Goal: Task Accomplishment & Management: Complete application form

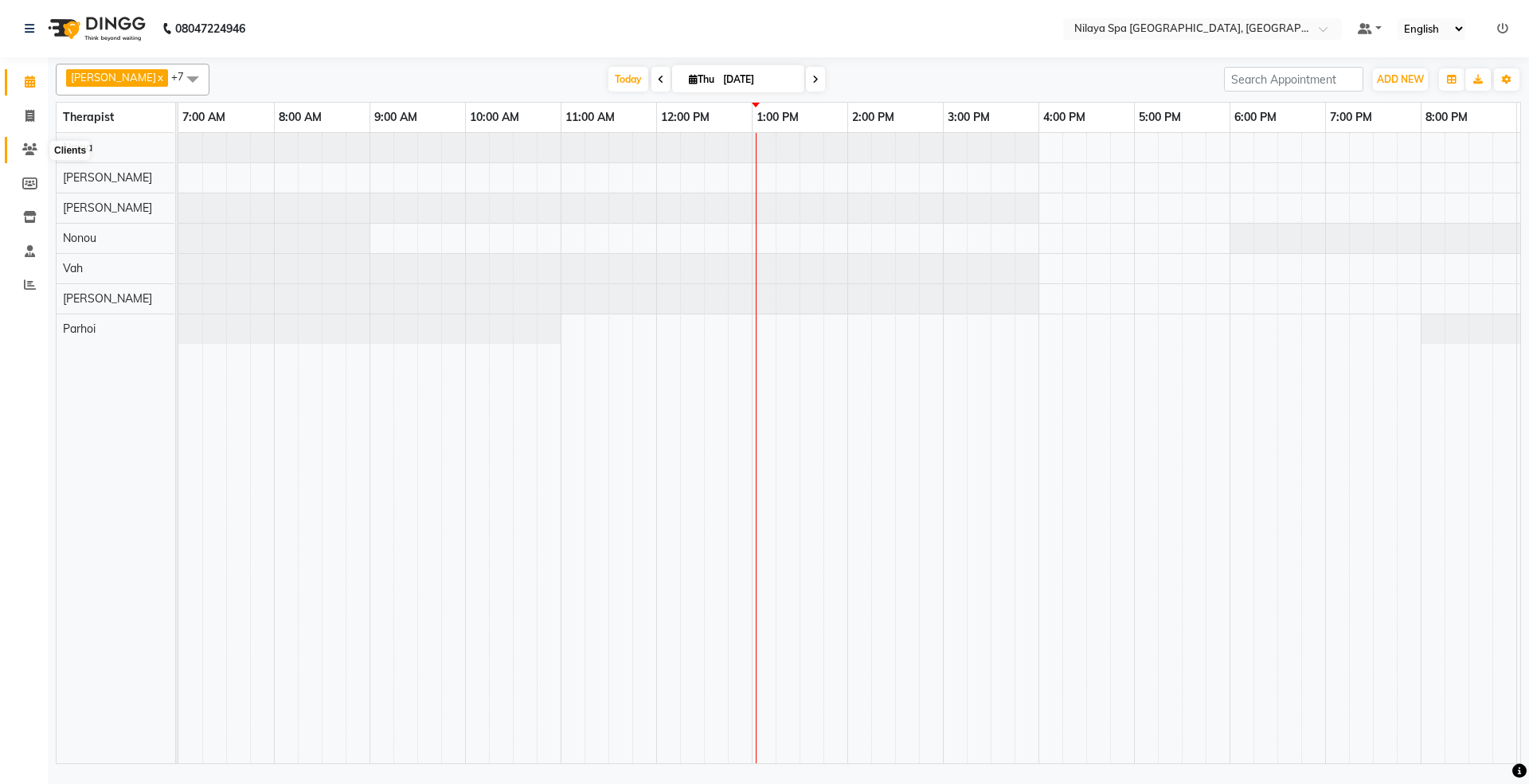
click at [23, 144] on icon at bounding box center [29, 149] width 16 height 12
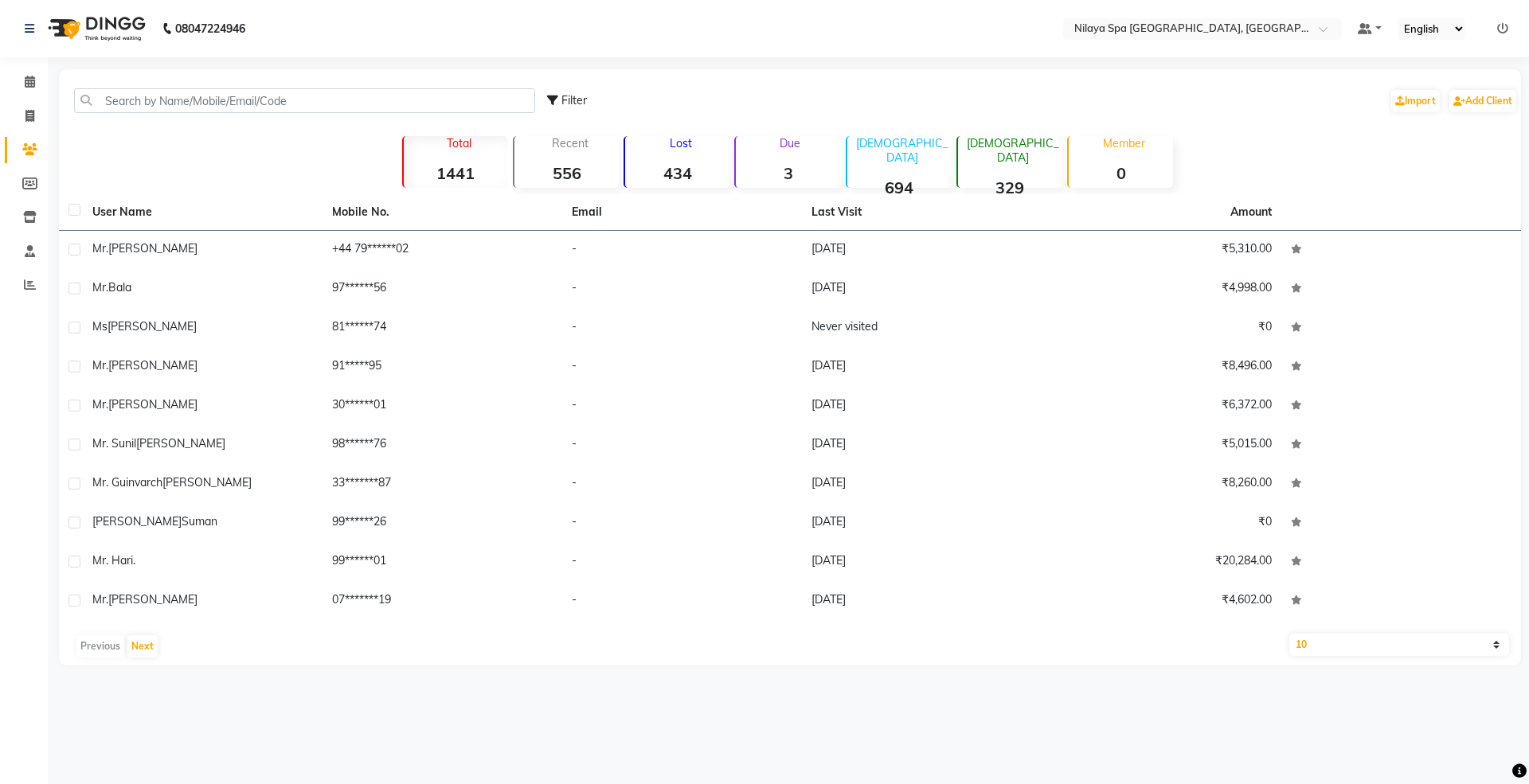
click at [116, 87] on div "Filter Import Add Client" at bounding box center [790, 100] width 1455 height 50
click at [121, 96] on input "text" at bounding box center [305, 100] width 461 height 24
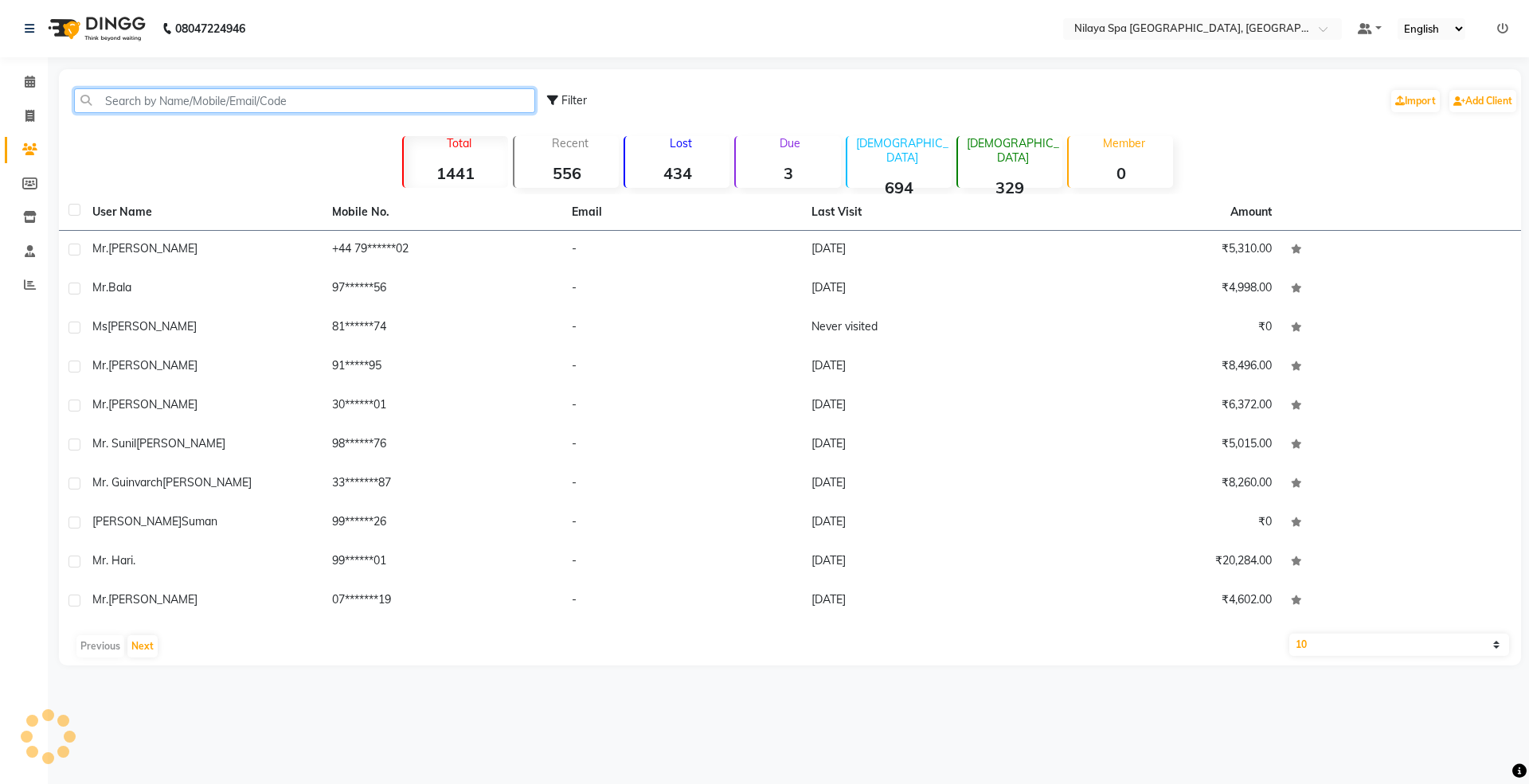
paste input "9900178751"
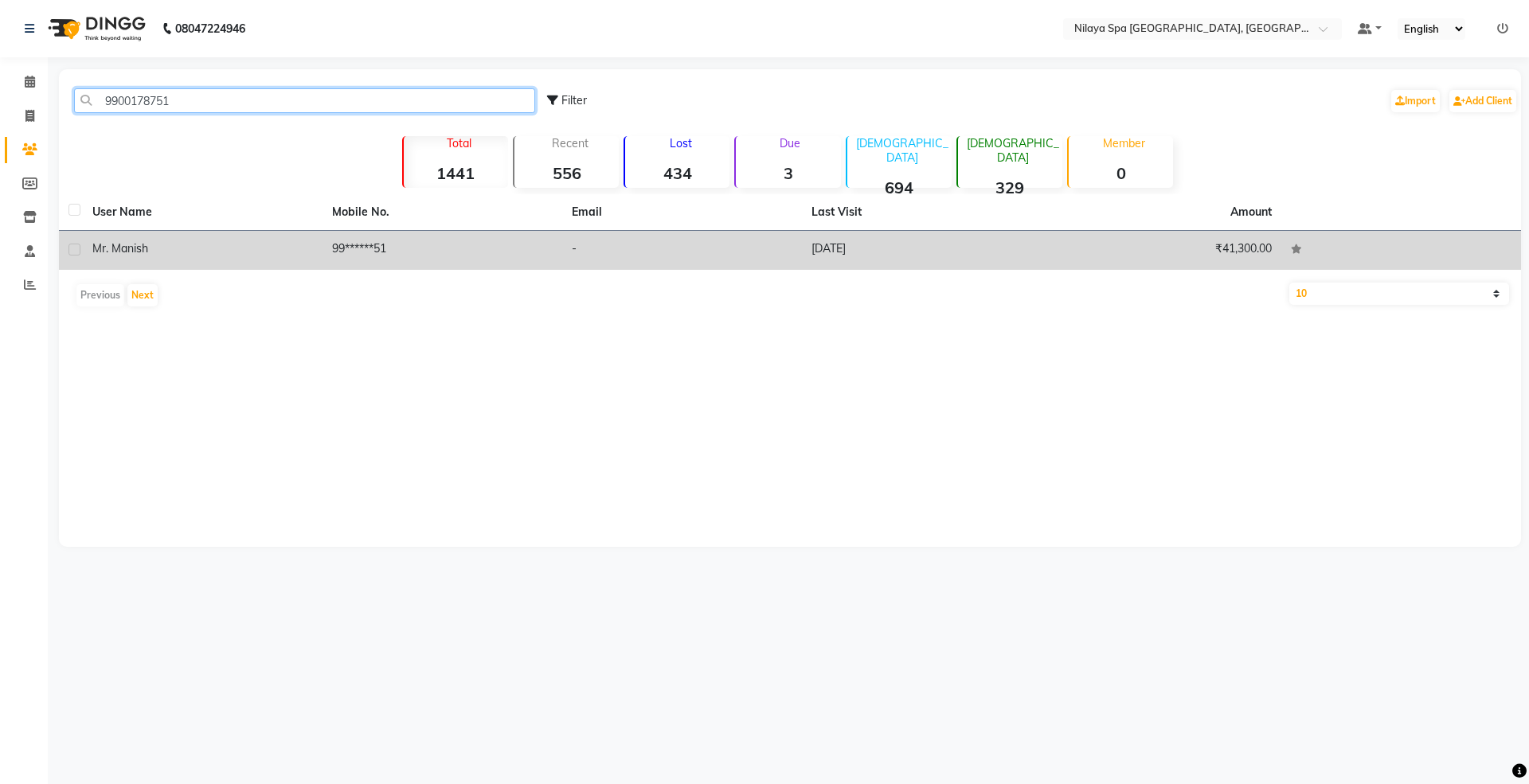
type input "9900178751"
click at [354, 256] on td "99******51" at bounding box center [442, 251] width 239 height 39
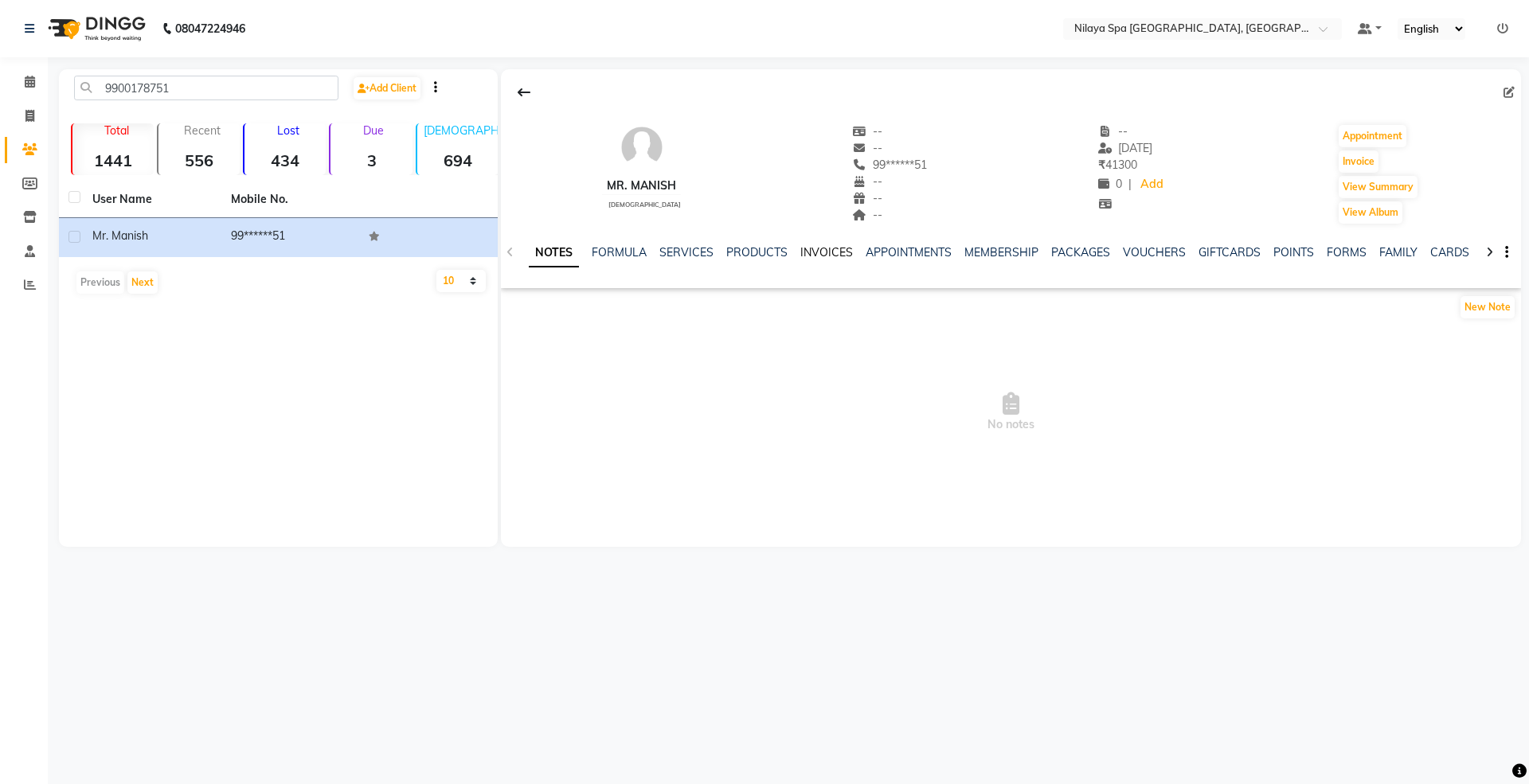
click at [819, 256] on link "INVOICES" at bounding box center [827, 252] width 52 height 15
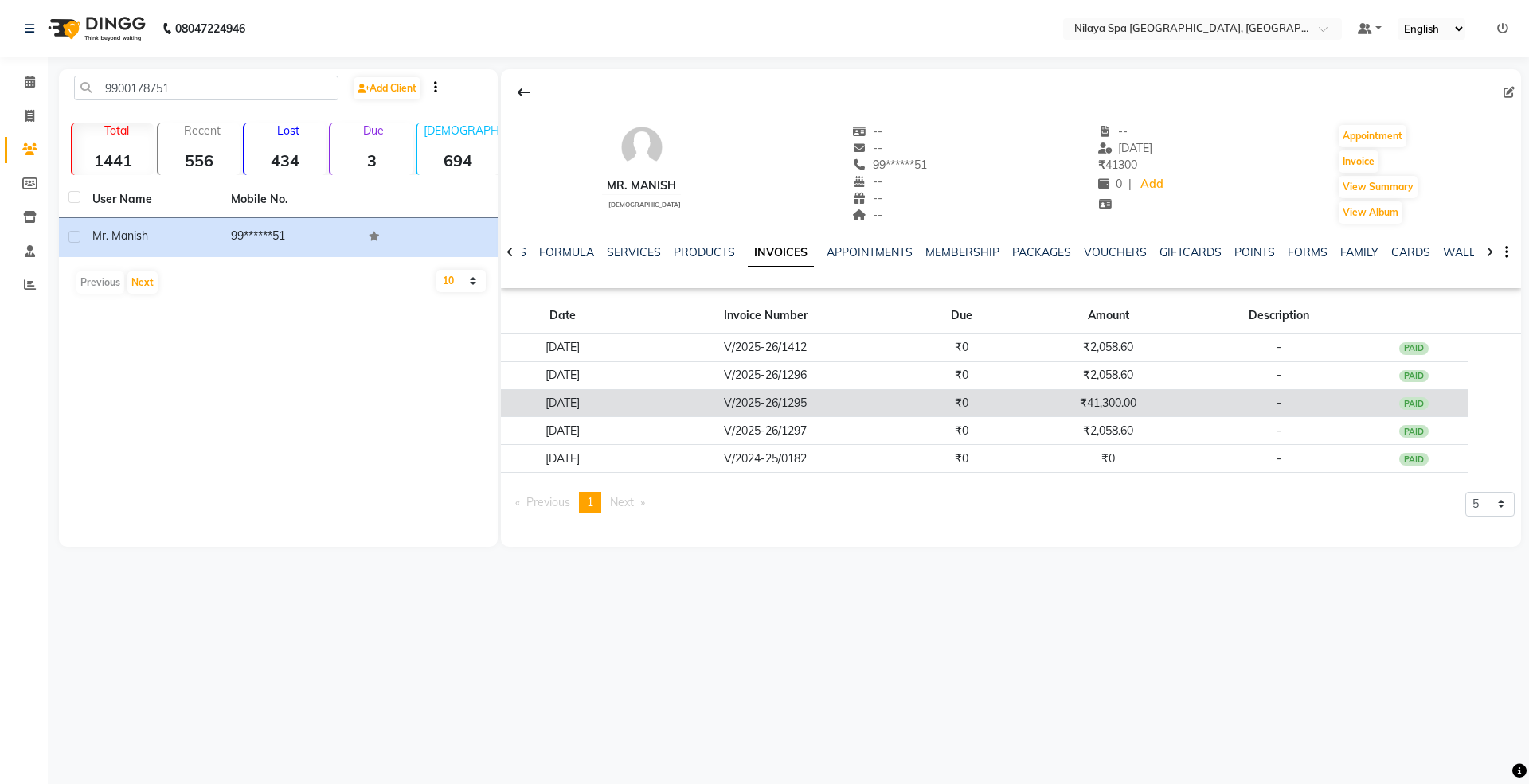
click at [1135, 406] on td "₹41,300.00" at bounding box center [1108, 403] width 182 height 28
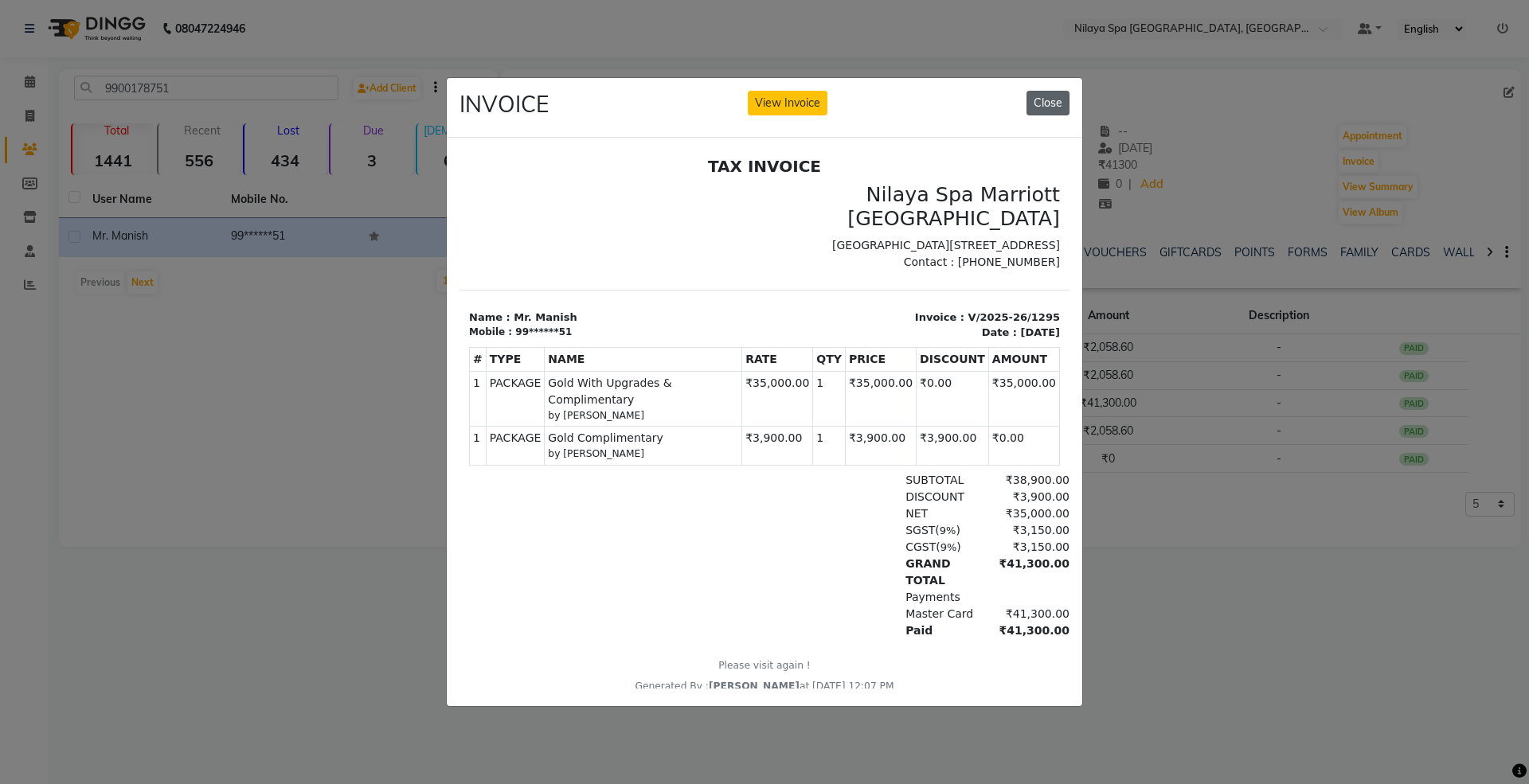
click at [1053, 100] on button "Close" at bounding box center [1048, 103] width 43 height 24
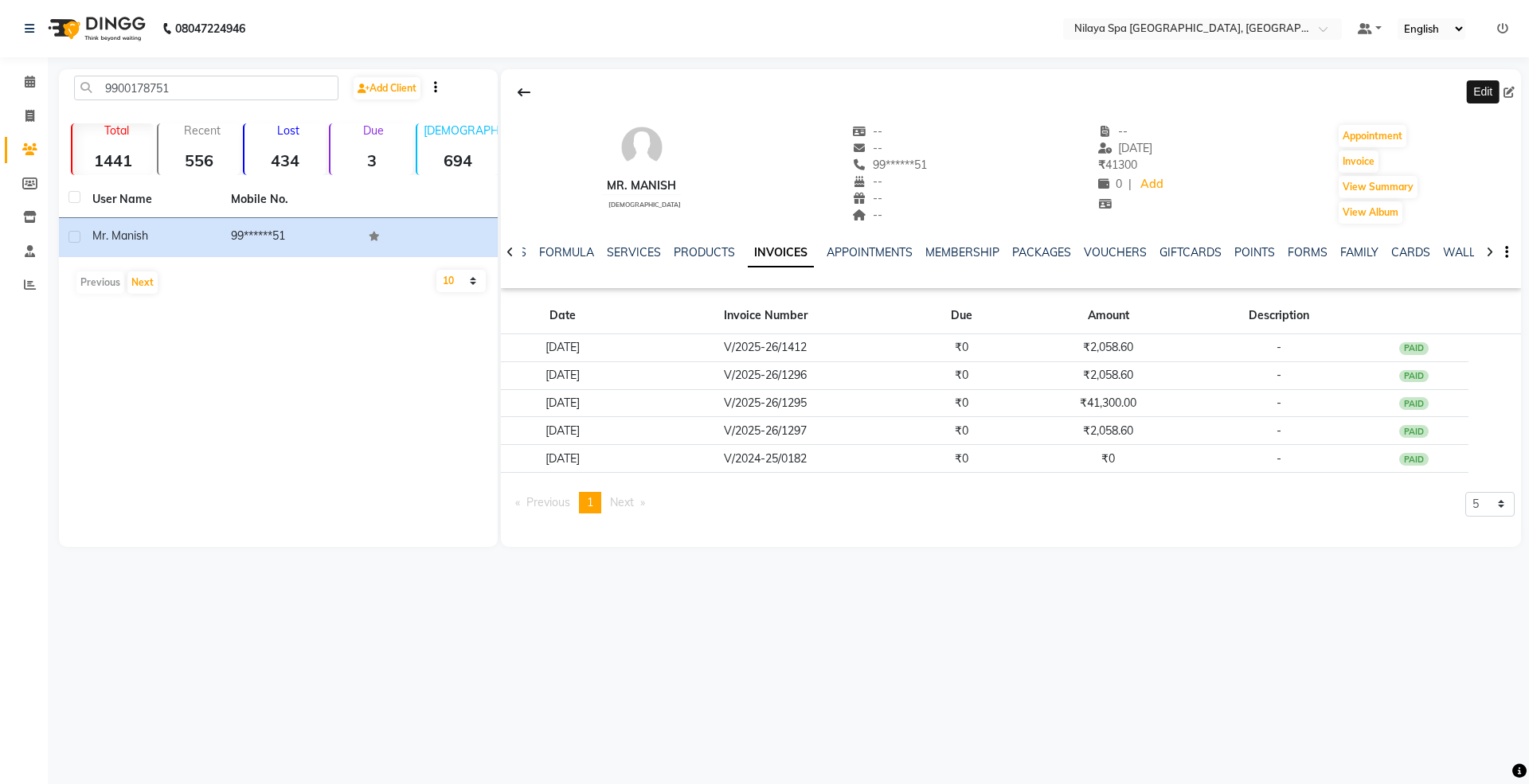
click at [1508, 90] on icon at bounding box center [1509, 92] width 11 height 11
select select "[DEMOGRAPHIC_DATA]"
select select "53133"
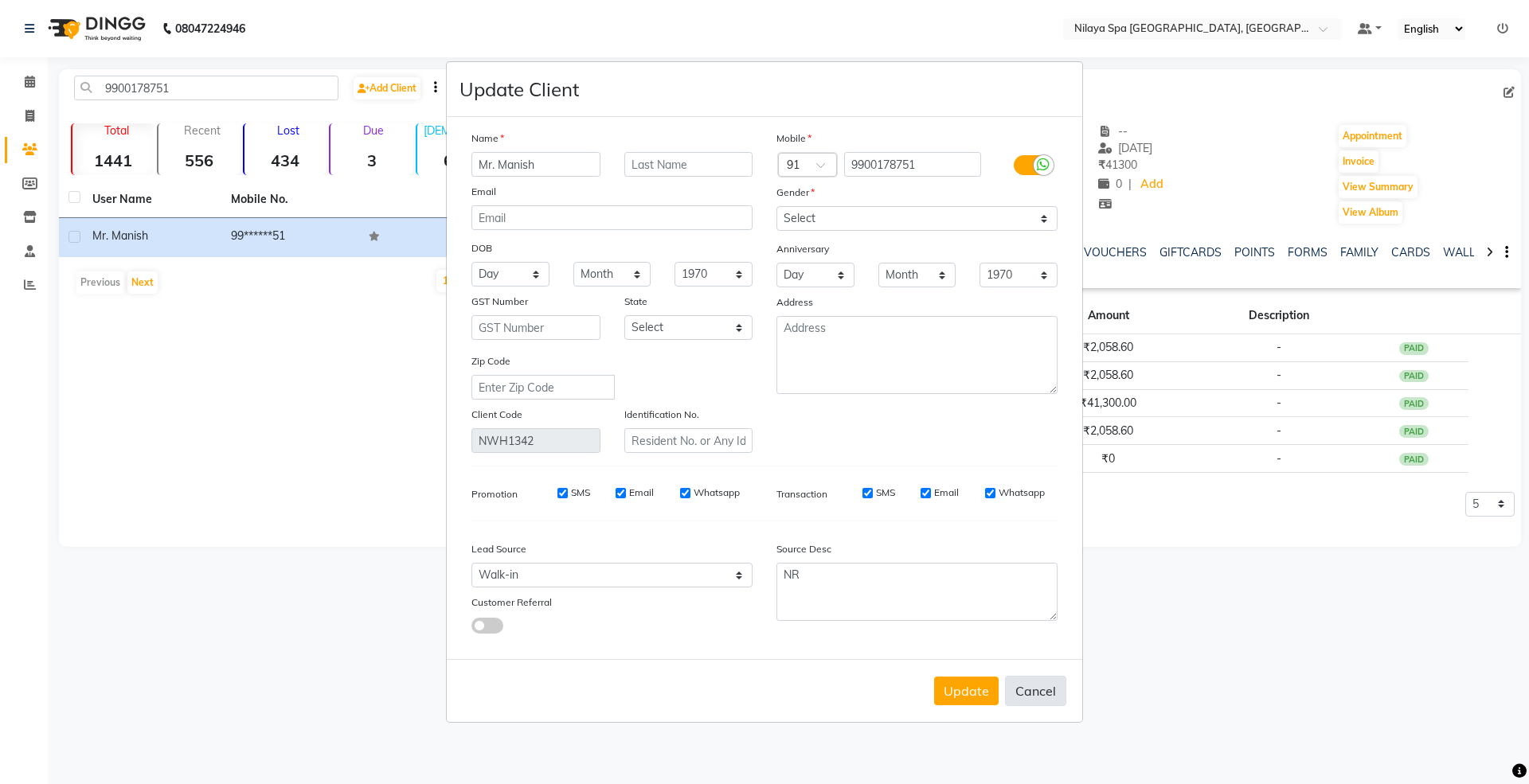
click at [1049, 694] on button "Cancel" at bounding box center [1035, 691] width 61 height 30
select select
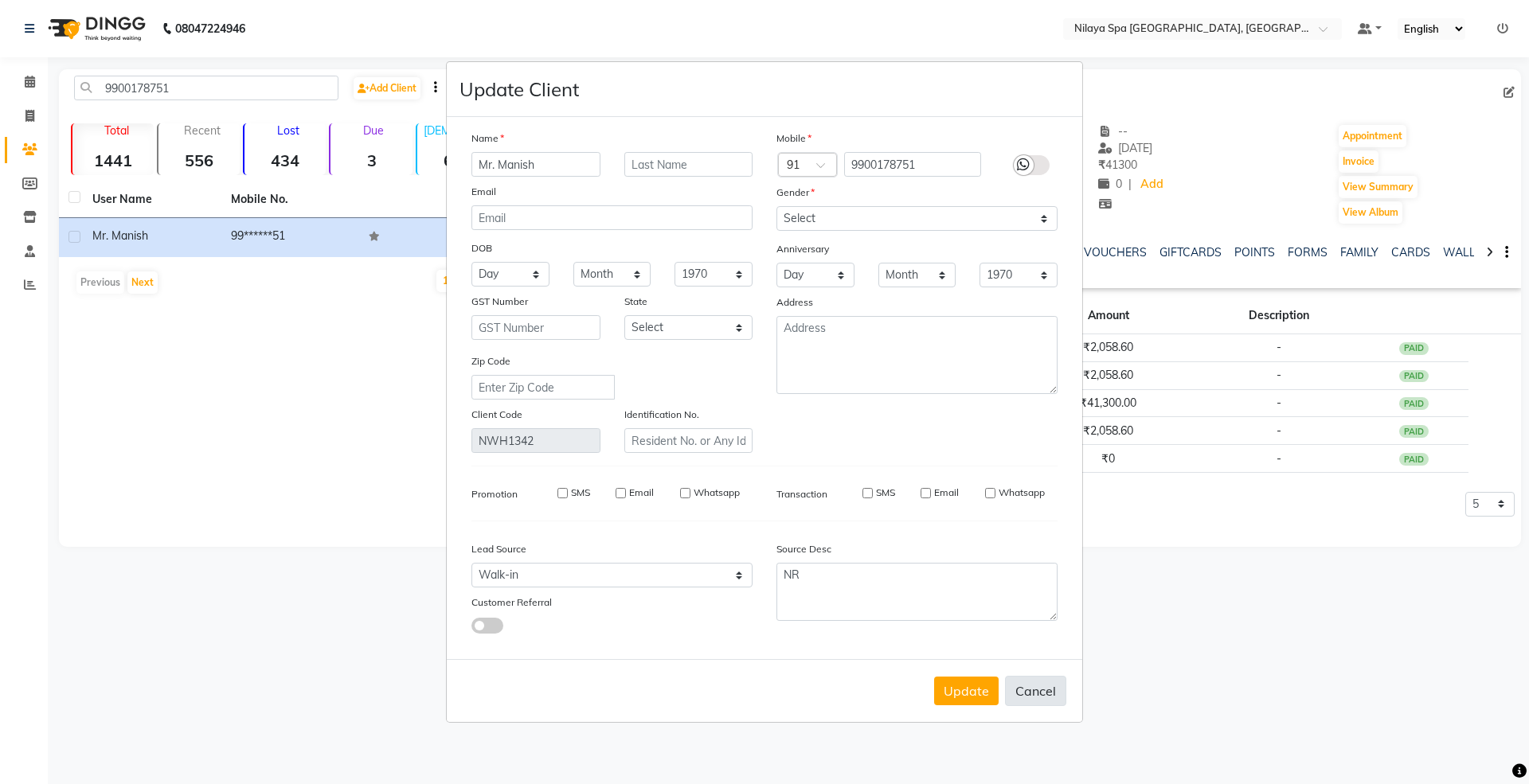
select select
checkbox input "false"
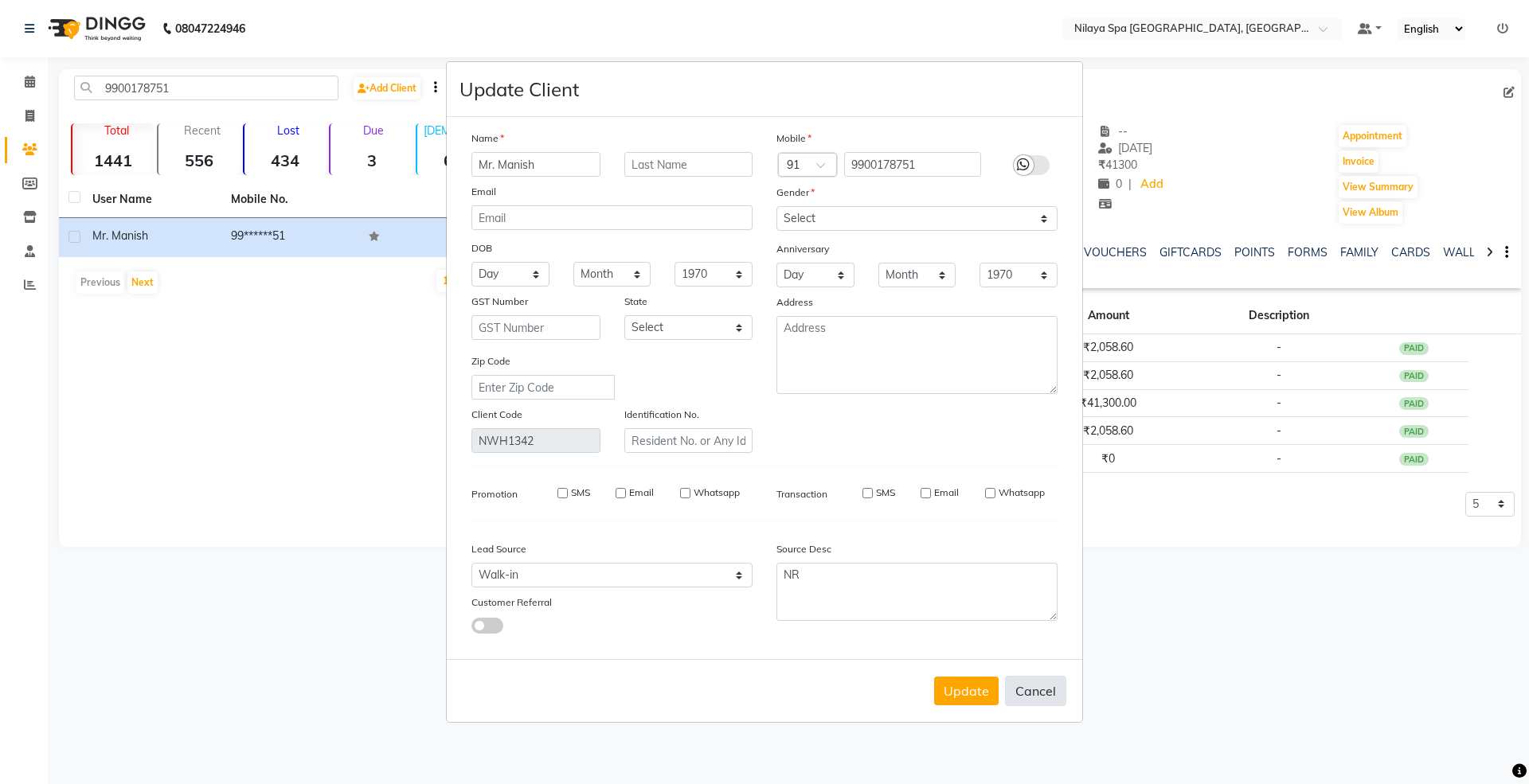
checkbox input "false"
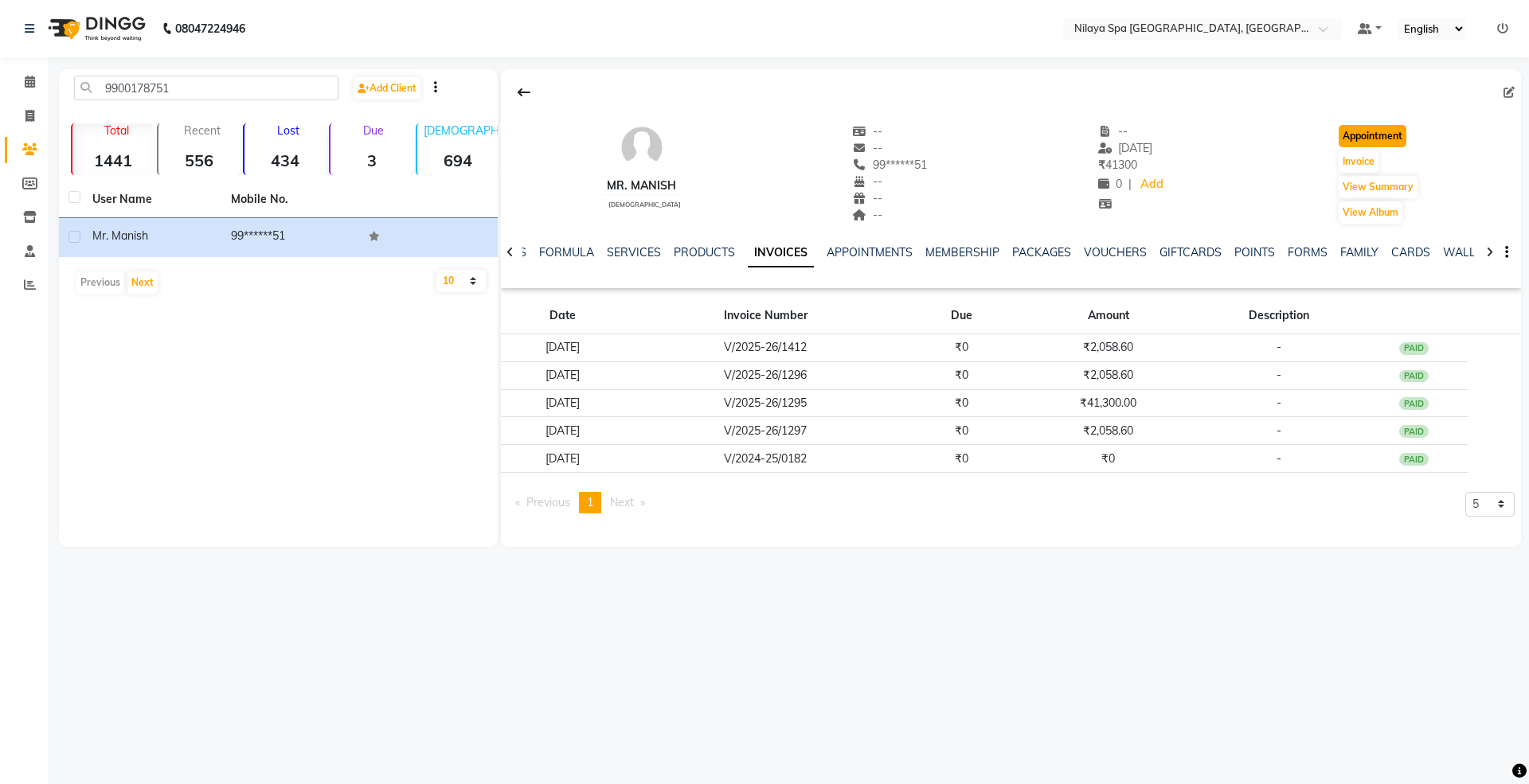
click at [1348, 131] on button "Appointment" at bounding box center [1372, 136] width 68 height 22
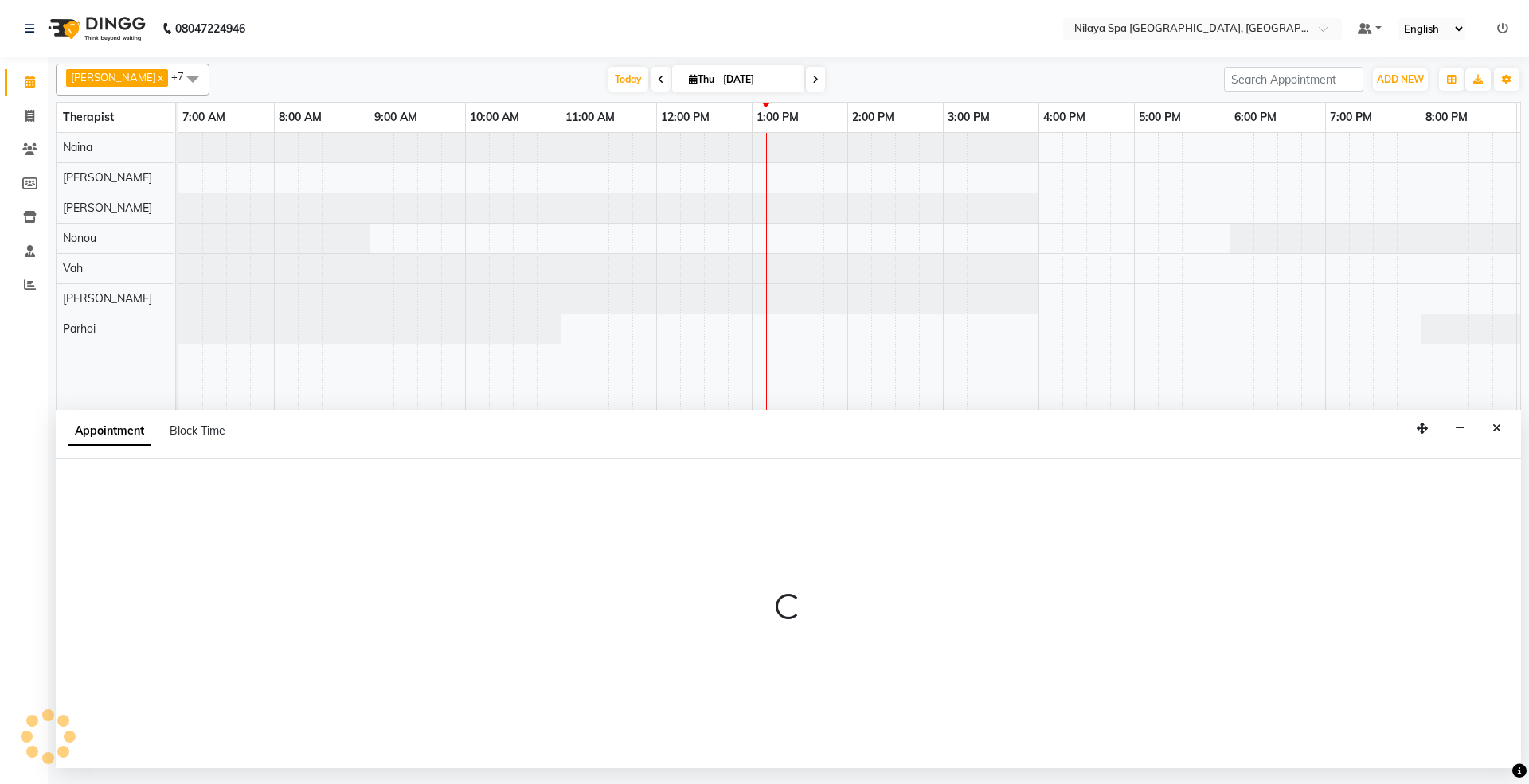
select select "480"
select select "tentative"
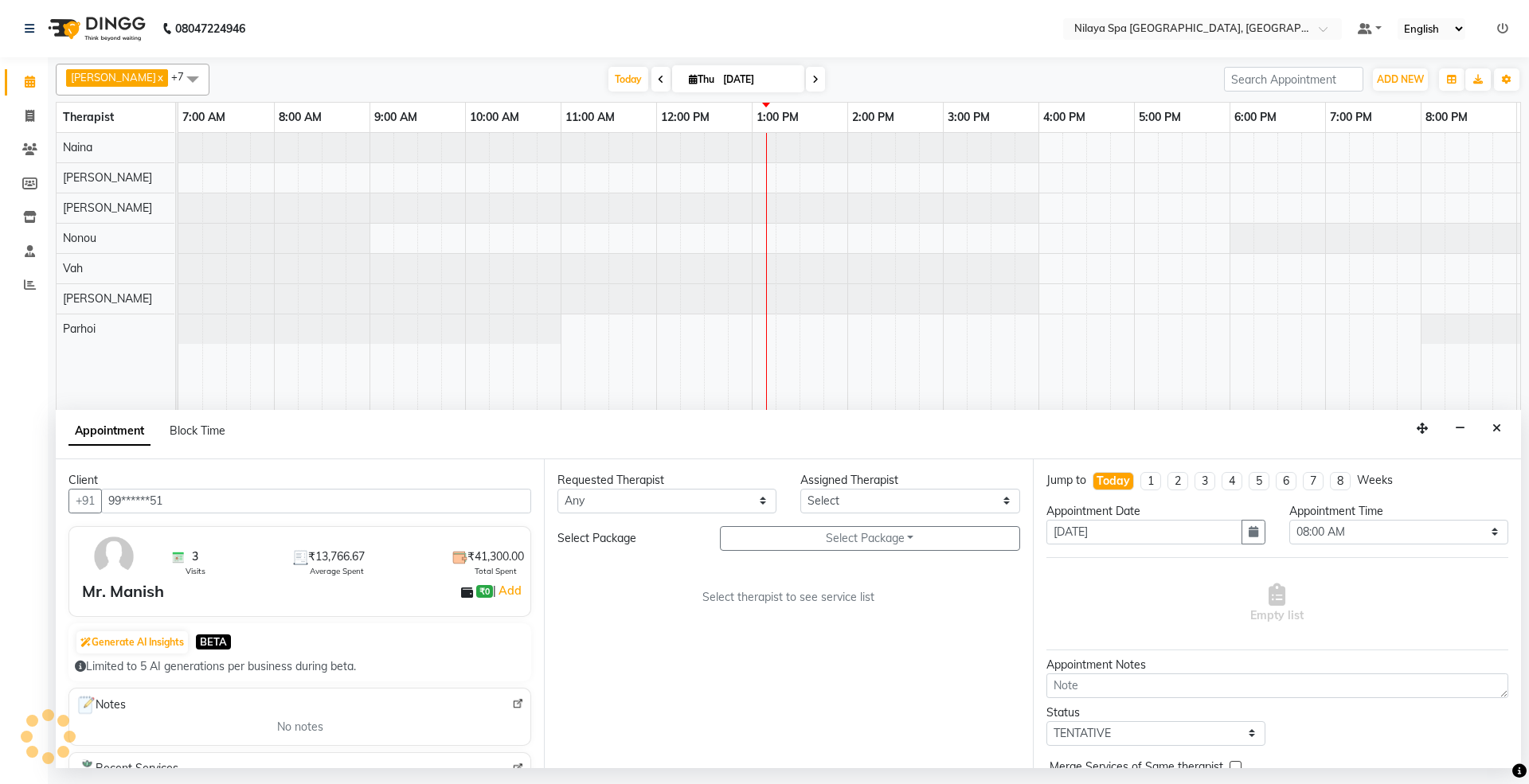
scroll to position [0, 283]
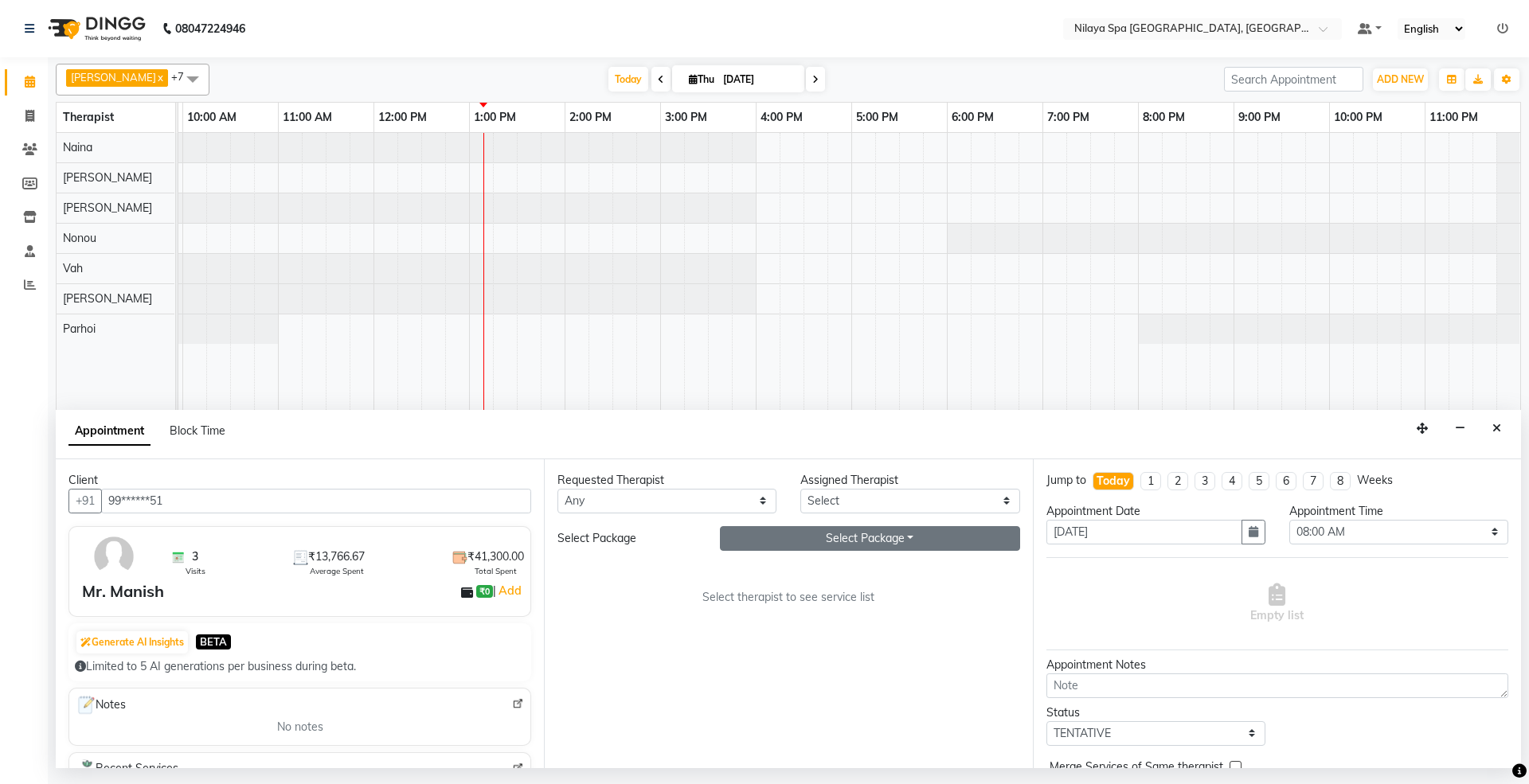
click at [854, 533] on button "Select Package Toggle Dropdown" at bounding box center [870, 538] width 301 height 24
click at [861, 574] on li "Gold With Upgrades & Complimentary" at bounding box center [847, 571] width 254 height 23
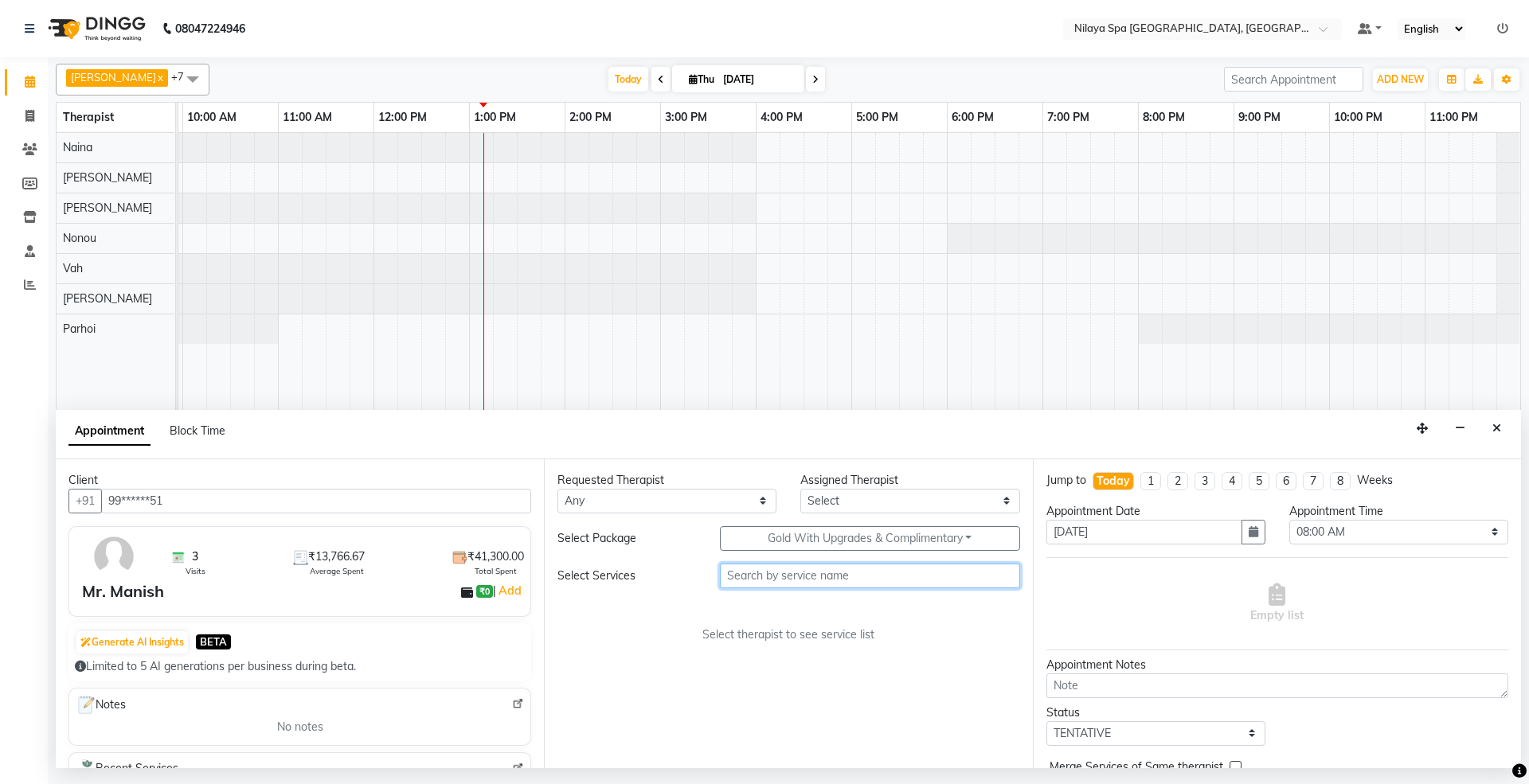
click at [864, 581] on input "text" at bounding box center [870, 576] width 301 height 24
type input "deep"
click at [867, 497] on select "Select [PERSON_NAME] [PERSON_NAME] [PERSON_NAME] Parhoi Vah" at bounding box center [910, 501] width 219 height 24
select select "71648"
click at [800, 490] on select "Select [PERSON_NAME] [PERSON_NAME] [PERSON_NAME] Parhoi Vah" at bounding box center [910, 501] width 219 height 24
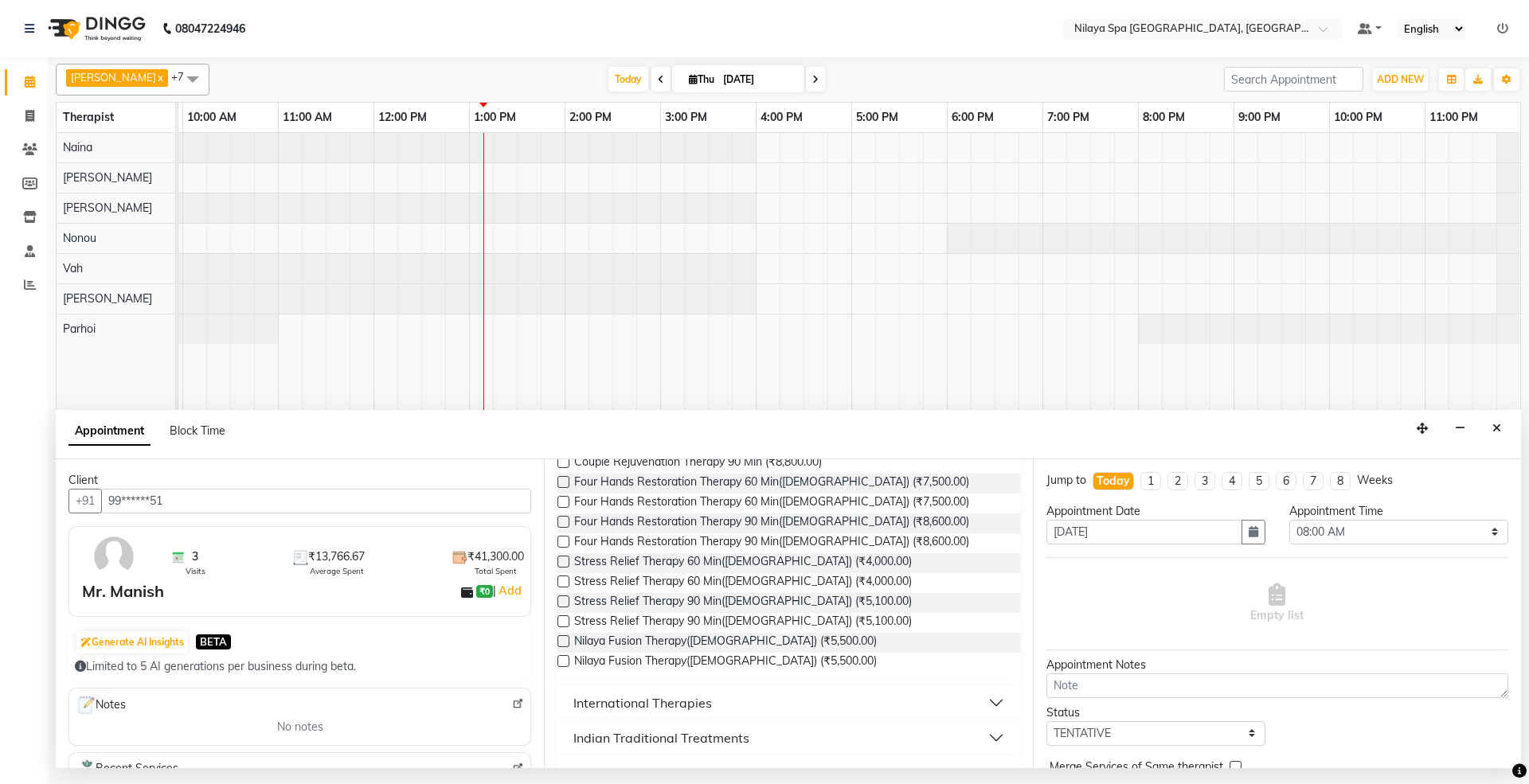
scroll to position [212, 0]
click at [699, 702] on div "International Therapies" at bounding box center [643, 699] width 139 height 19
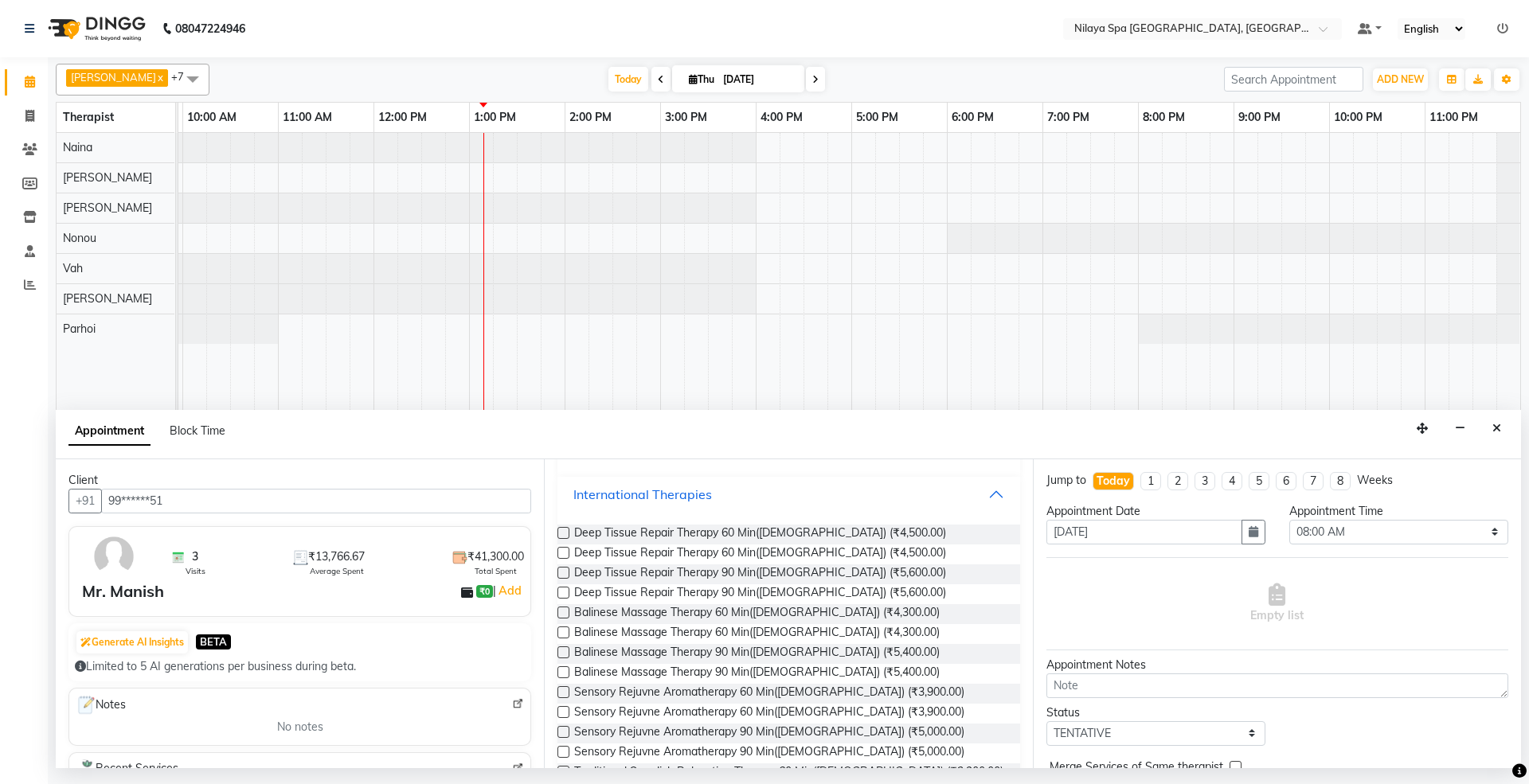
scroll to position [425, 0]
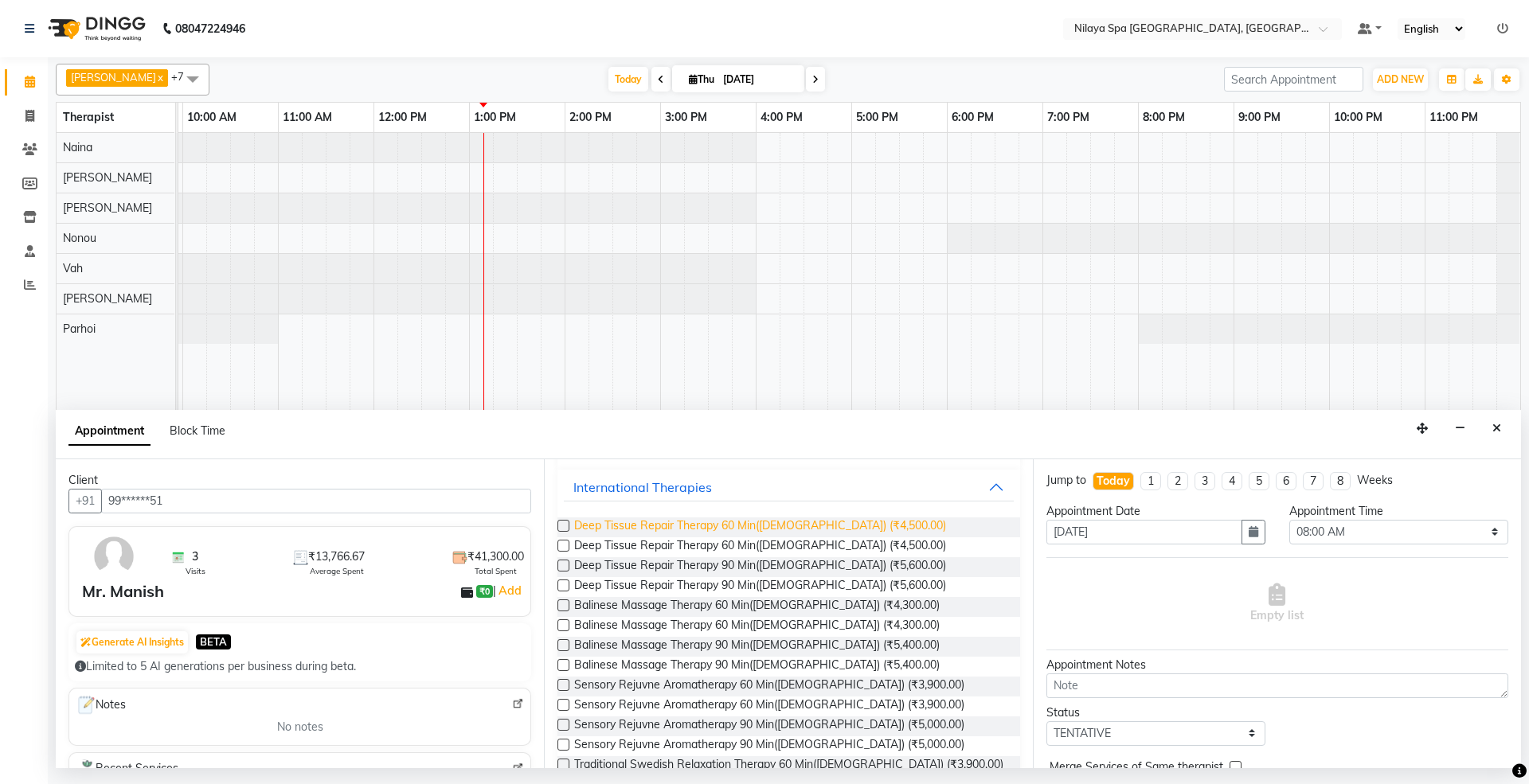
click at [711, 526] on span "Deep Tissue Repair Therapy 60 Min([DEMOGRAPHIC_DATA]) (₹4,500.00)" at bounding box center [760, 528] width 372 height 20
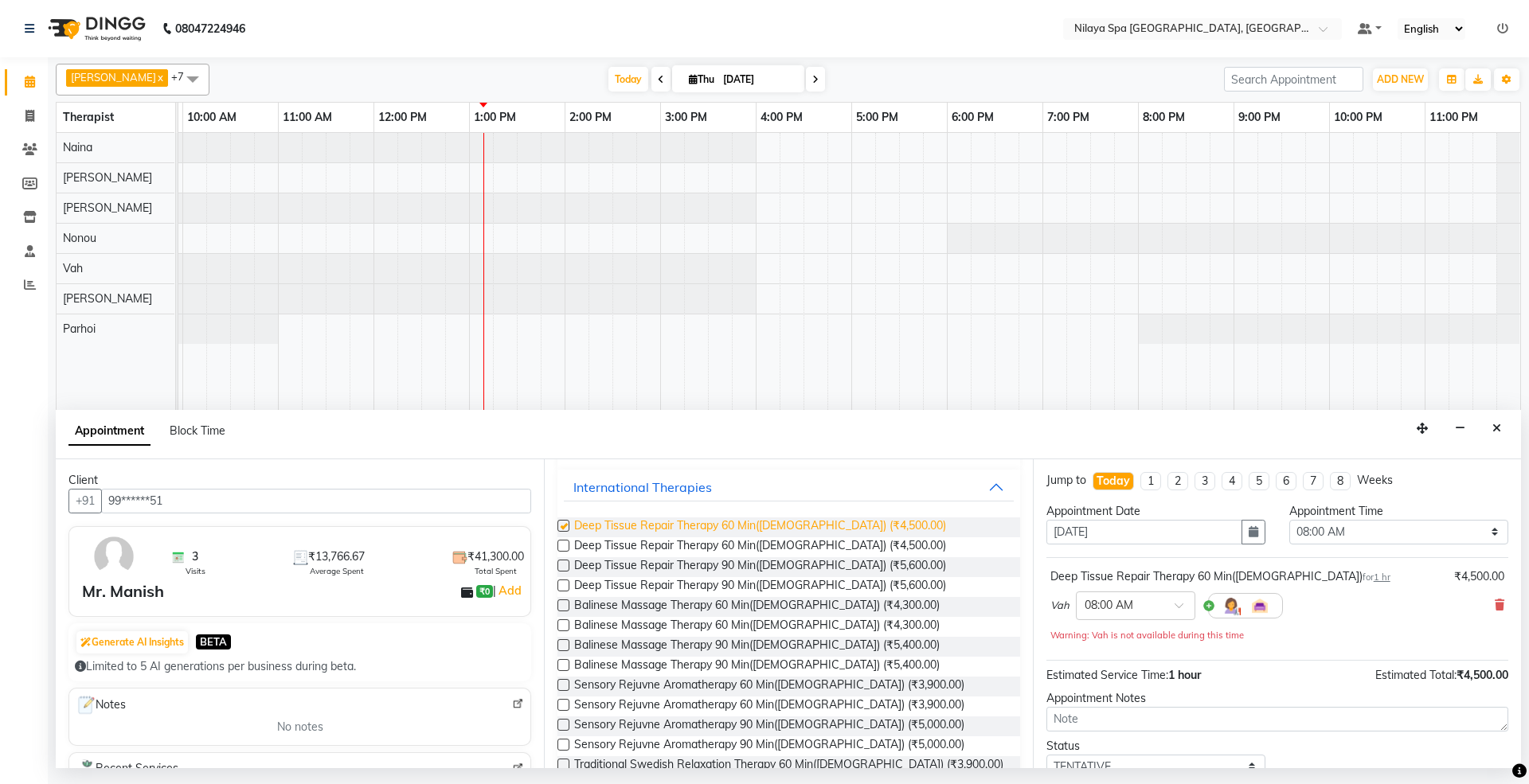
checkbox input "false"
click at [1367, 523] on select "Select 08:00 AM 08:15 AM 08:30 AM 08:45 AM 09:00 AM 09:15 AM 09:30 AM 09:45 AM …" at bounding box center [1398, 532] width 219 height 24
select select "795"
click at [1289, 522] on select "Select 08:00 AM 08:15 AM 08:30 AM 08:45 AM 09:00 AM 09:15 AM 09:30 AM 09:45 AM …" at bounding box center [1398, 532] width 219 height 24
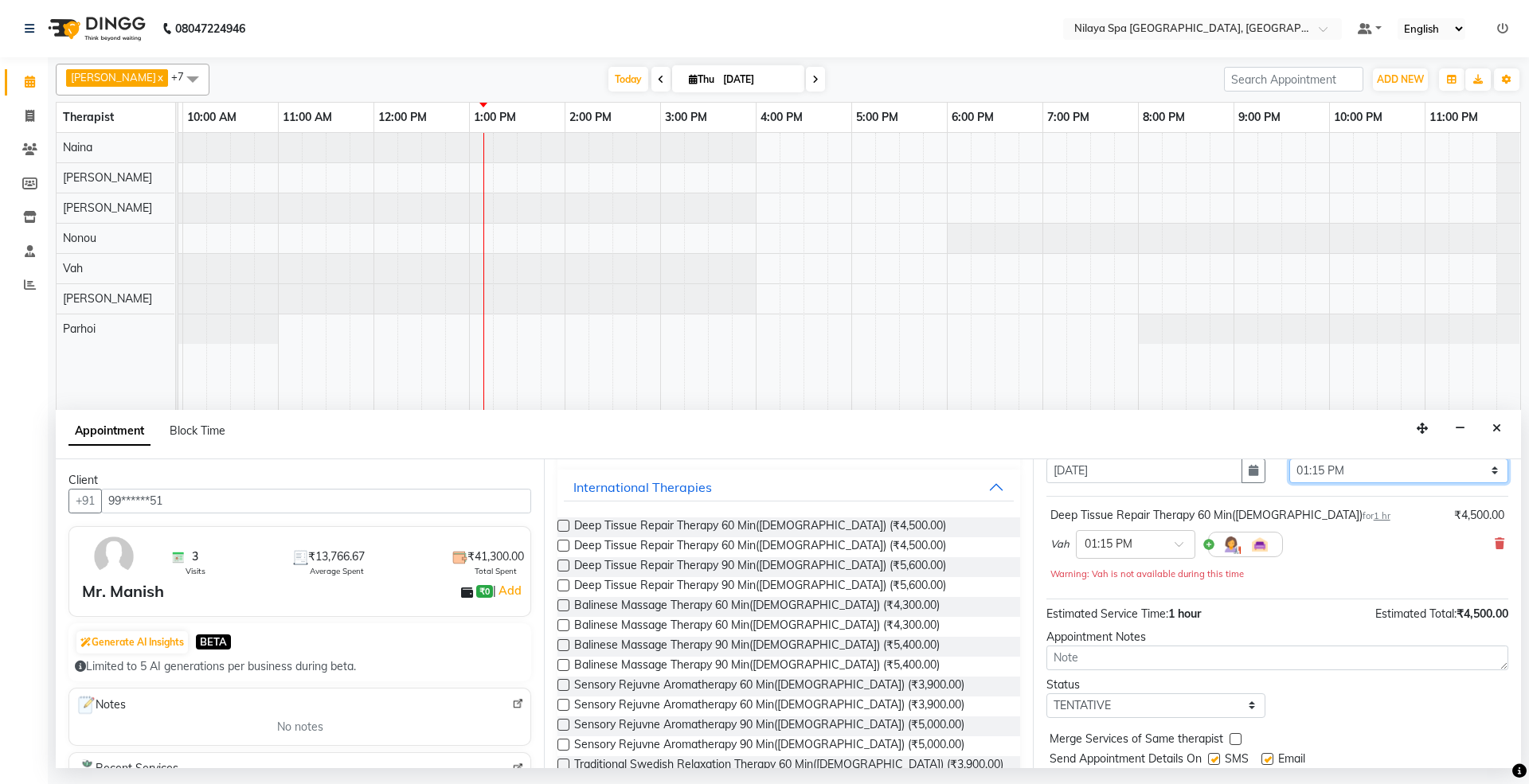
scroll to position [113, 0]
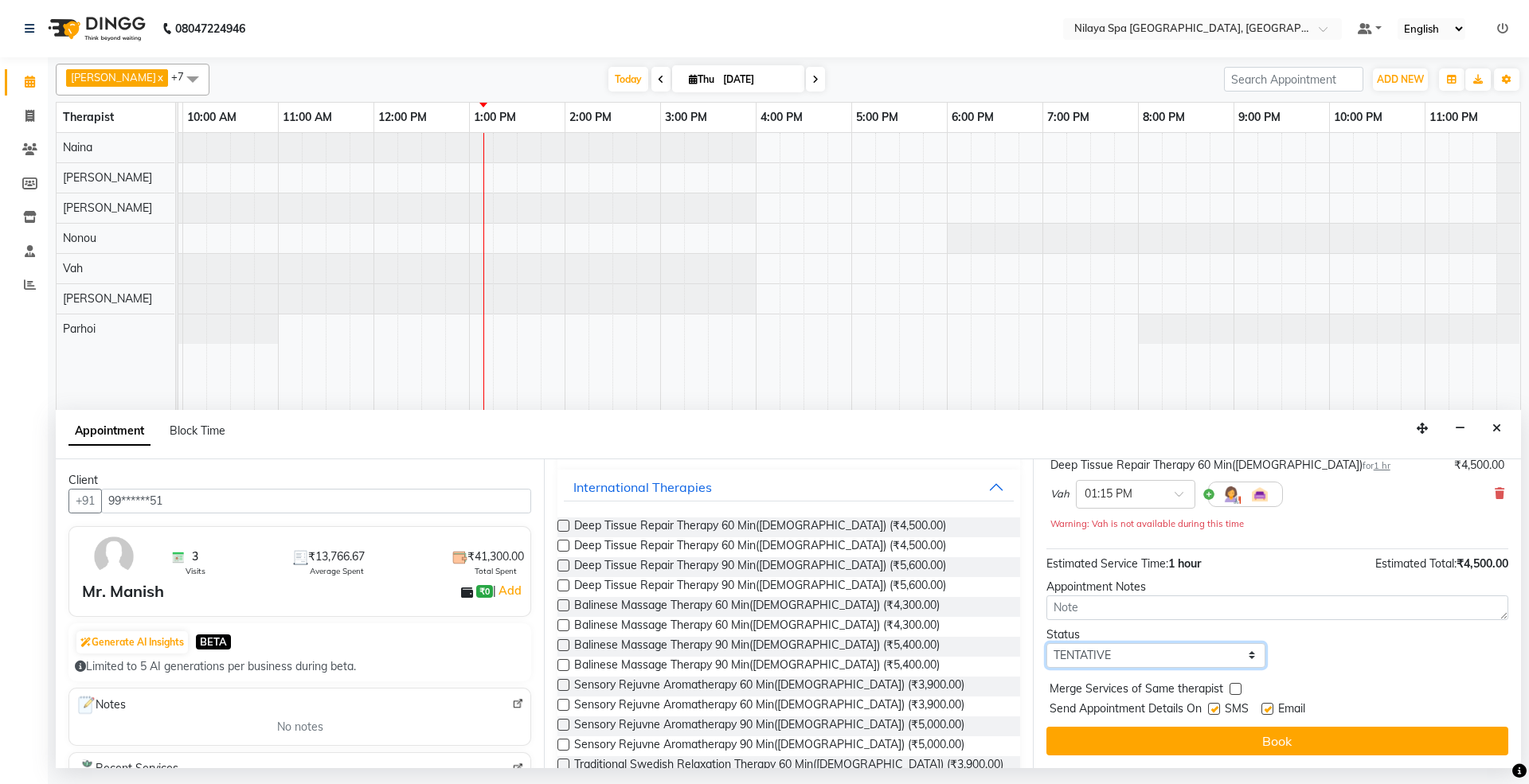
click at [1142, 657] on select "Select TENTATIVE CONFIRM CHECK-IN UPCOMING" at bounding box center [1156, 656] width 219 height 24
select select "confirm booking"
click at [1046, 644] on select "Select TENTATIVE CONFIRM CHECK-IN UPCOMING" at bounding box center [1156, 656] width 219 height 24
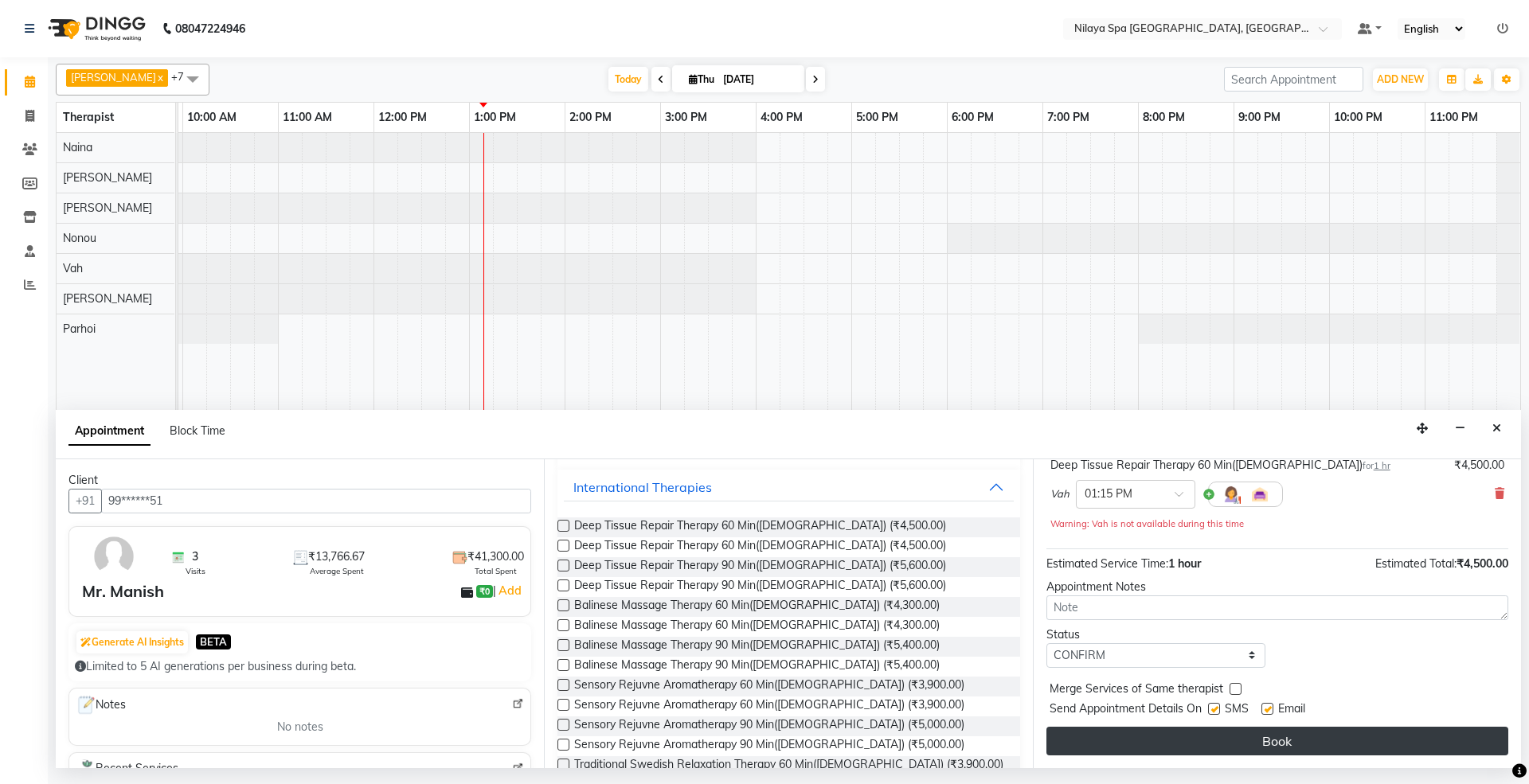
click at [1256, 737] on button "Book" at bounding box center [1277, 741] width 461 height 29
